Goal: Transaction & Acquisition: Obtain resource

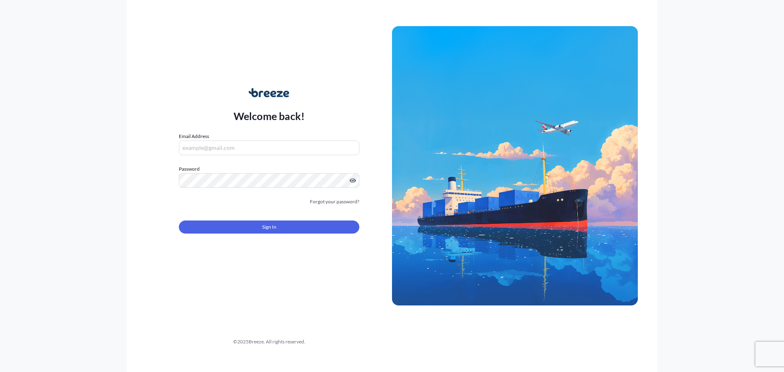
type input "[EMAIL_ADDRESS][DOMAIN_NAME]"
click at [273, 224] on span "Sign In" at bounding box center [269, 227] width 14 height 8
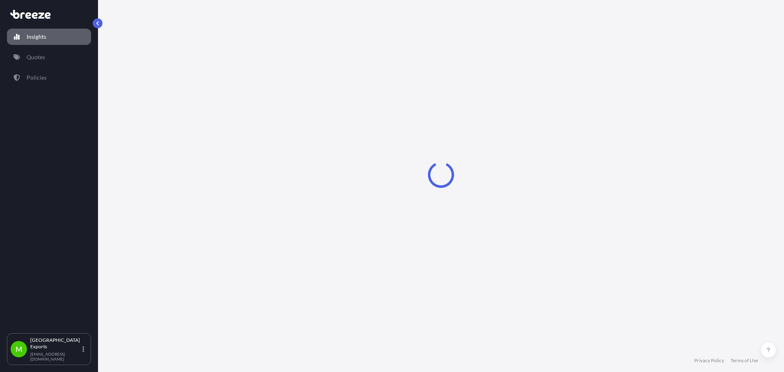
select select "2025"
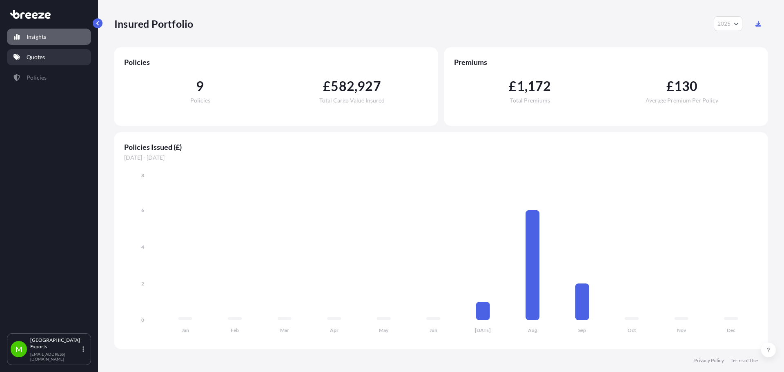
click at [43, 62] on link "Quotes" at bounding box center [49, 57] width 84 height 16
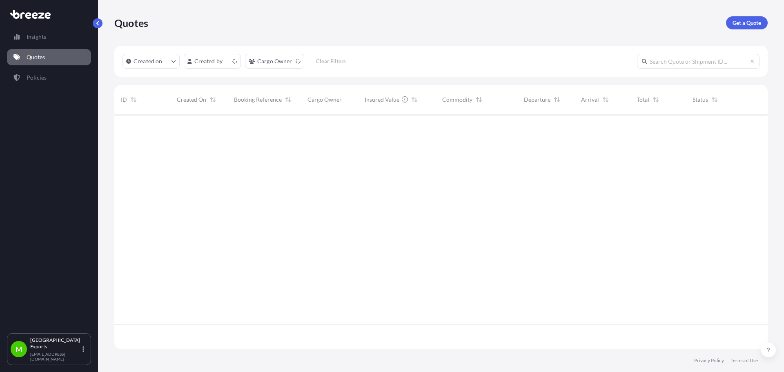
scroll to position [233, 647]
click at [747, 26] on p "Get a Quote" at bounding box center [746, 23] width 29 height 8
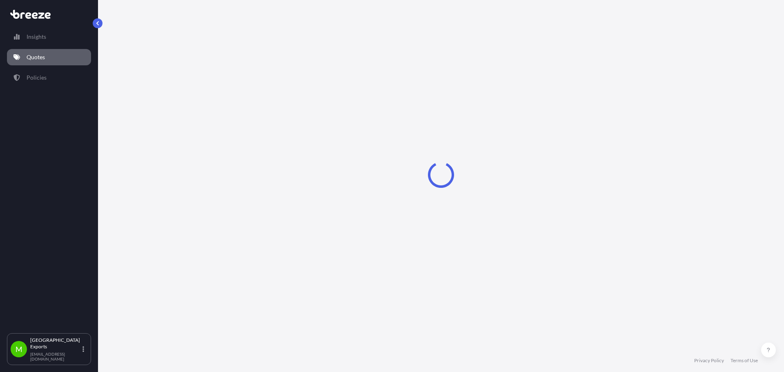
select select "Road"
select select "Sea"
select select "1"
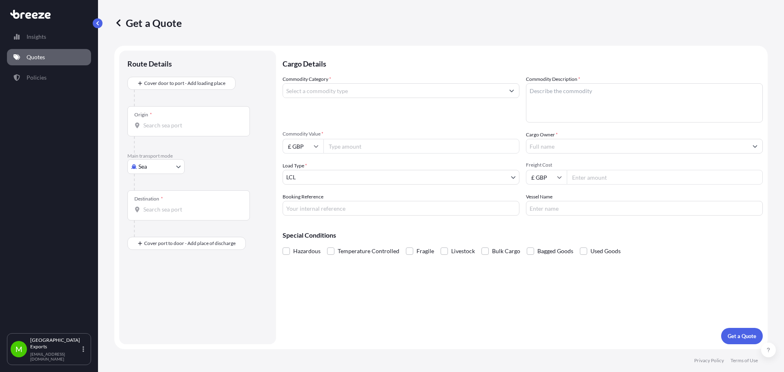
click at [164, 168] on body "Insights Quotes Policies M Manchester Exports [EMAIL_ADDRESS][DOMAIN_NAME] Get …" at bounding box center [392, 186] width 784 height 372
click at [158, 199] on div "Air" at bounding box center [156, 202] width 51 height 15
select select "Air"
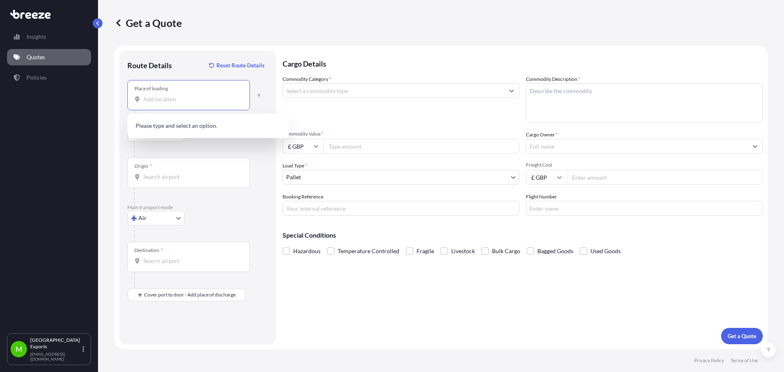
click at [188, 95] on input "Place of loading" at bounding box center [191, 99] width 96 height 8
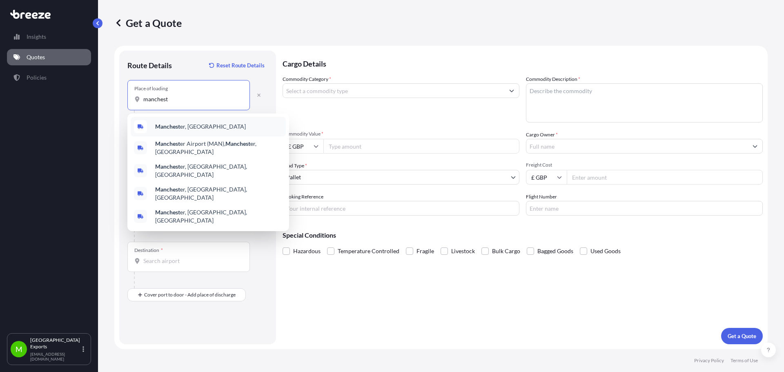
click at [184, 126] on span "Manchest er, [GEOGRAPHIC_DATA]" at bounding box center [200, 126] width 91 height 8
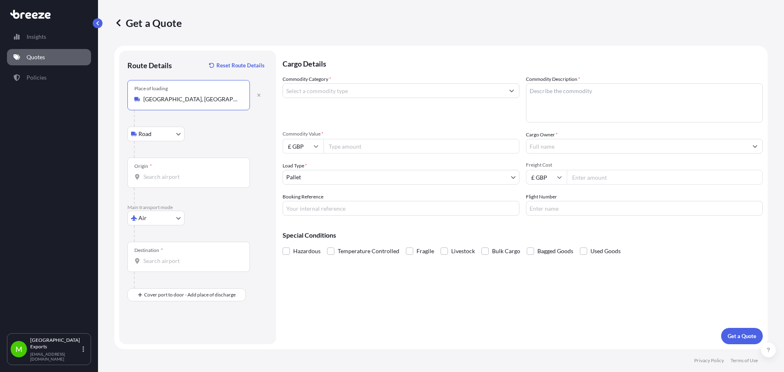
type input "[GEOGRAPHIC_DATA], [GEOGRAPHIC_DATA]"
click at [168, 178] on input "Origin *" at bounding box center [191, 177] width 96 height 8
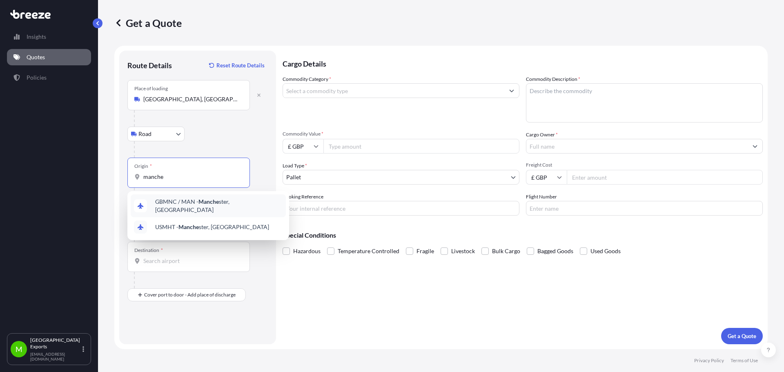
click at [172, 205] on span "GBMNC / MAN - Manche ster, [GEOGRAPHIC_DATA]" at bounding box center [218, 206] width 127 height 16
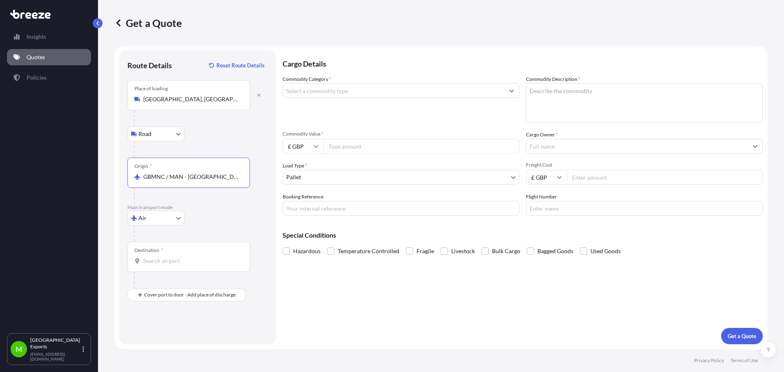
type input "GBMNC / MAN - [GEOGRAPHIC_DATA], [GEOGRAPHIC_DATA]"
click at [151, 264] on input "Destination *" at bounding box center [191, 261] width 96 height 8
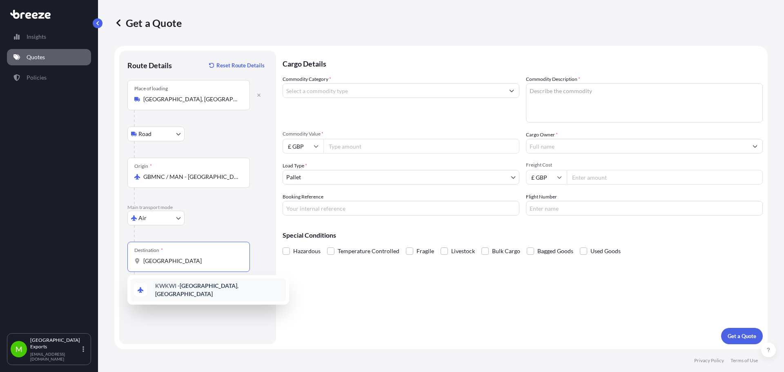
click at [173, 289] on span "KWKWI - [GEOGRAPHIC_DATA] , [GEOGRAPHIC_DATA]" at bounding box center [218, 290] width 127 height 16
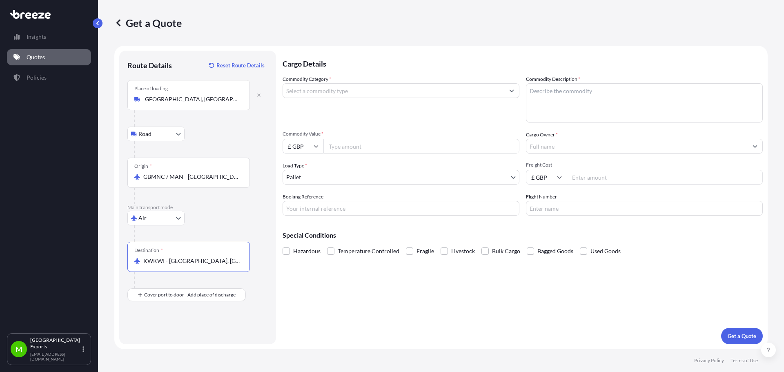
type input "KWKWI - [GEOGRAPHIC_DATA], [GEOGRAPHIC_DATA]"
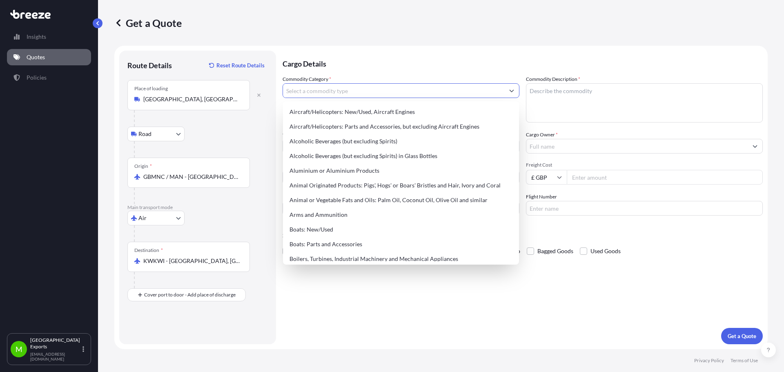
click at [372, 84] on input "Commodity Category *" at bounding box center [393, 90] width 221 height 15
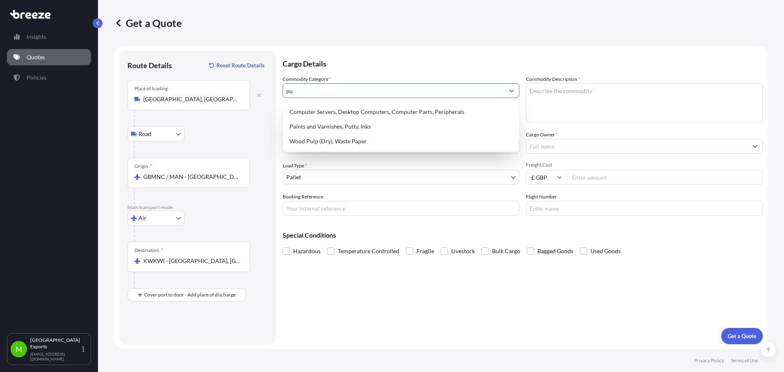
type input "p"
click at [464, 111] on div "Boilers, Turbines, Industrial Machinery and Mechanical Appliances" at bounding box center [400, 111] width 229 height 15
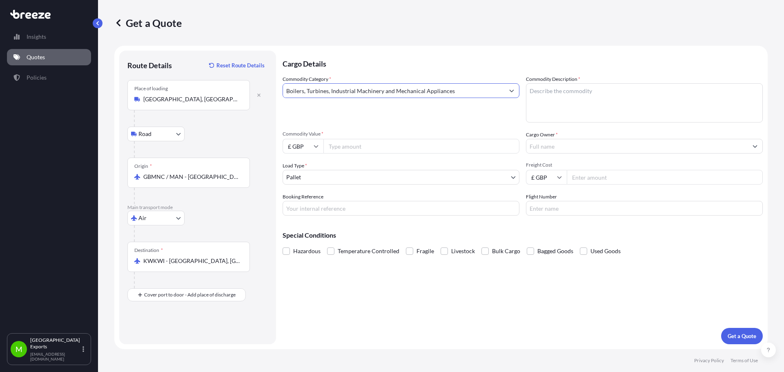
type input "Boilers, Turbines, Industrial Machinery and Mechanical Appliances"
click at [571, 98] on textarea "Commodity Description *" at bounding box center [644, 102] width 237 height 39
type textarea "SUPPLY OF PUMPS AND SPARE PARTS"
click at [306, 141] on input "£ GBP" at bounding box center [302, 146] width 41 height 15
click at [298, 199] on div "$ USD" at bounding box center [303, 203] width 34 height 16
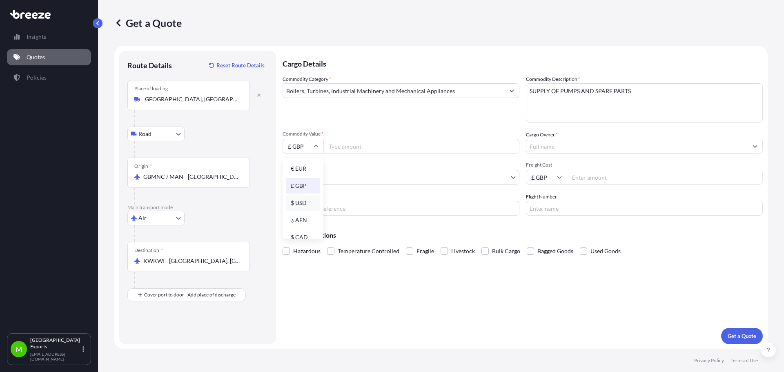
type input "$ USD"
click at [354, 142] on input "Commodity Value *" at bounding box center [421, 146] width 196 height 15
type input "110751.85"
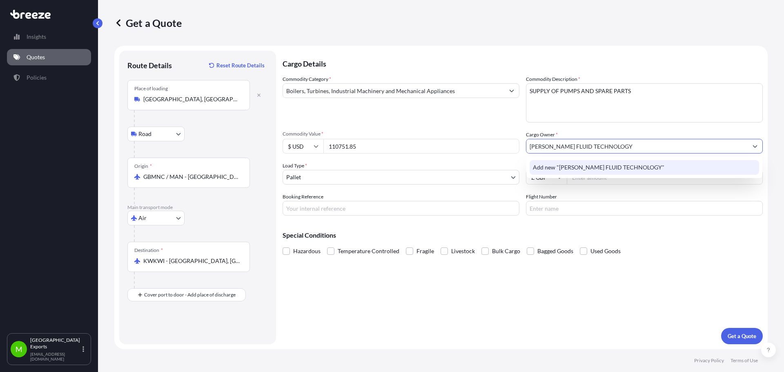
click at [635, 166] on span "Add new "[PERSON_NAME] FLUID TECHNOLOGY"" at bounding box center [598, 167] width 131 height 8
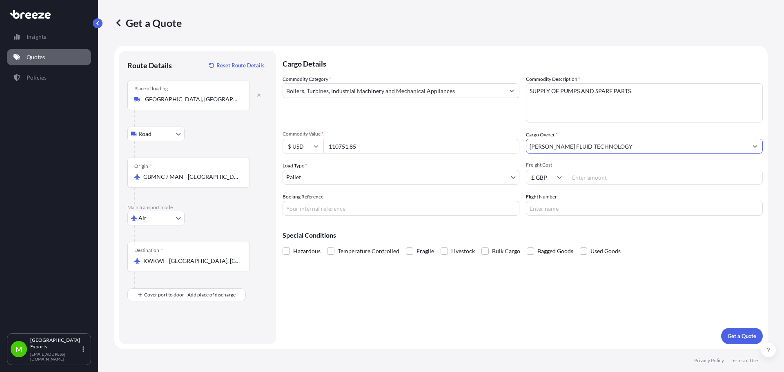
type input "[PERSON_NAME] FLUID TECHNOLOGY"
click at [587, 175] on input "Freight Cost" at bounding box center [664, 177] width 196 height 15
click at [577, 175] on input "Freight Cost" at bounding box center [664, 177] width 196 height 15
type input "15100"
type input "m"
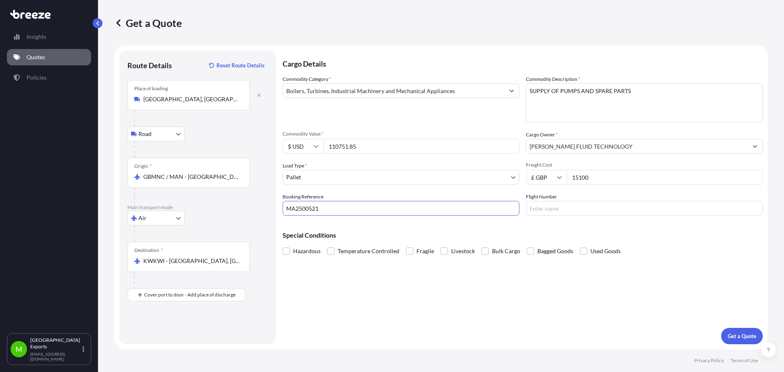
type input "MA2500521"
click at [539, 203] on input "Flight Number" at bounding box center [644, 208] width 237 height 15
type input "QR0028"
click at [733, 329] on button "Get a Quote" at bounding box center [742, 336] width 42 height 16
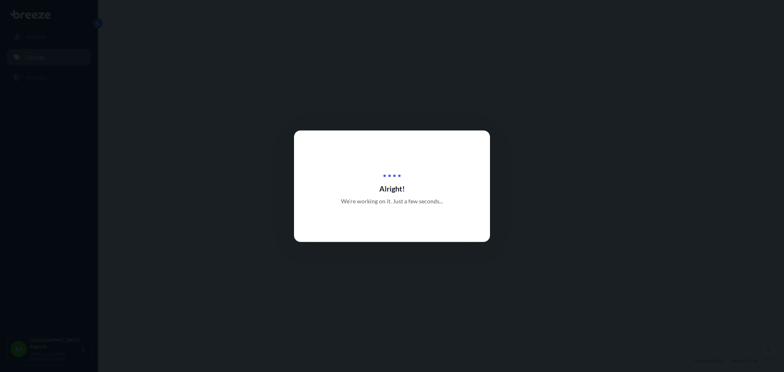
select select "Road"
select select "Air"
select select "1"
